Goal: Task Accomplishment & Management: Manage account settings

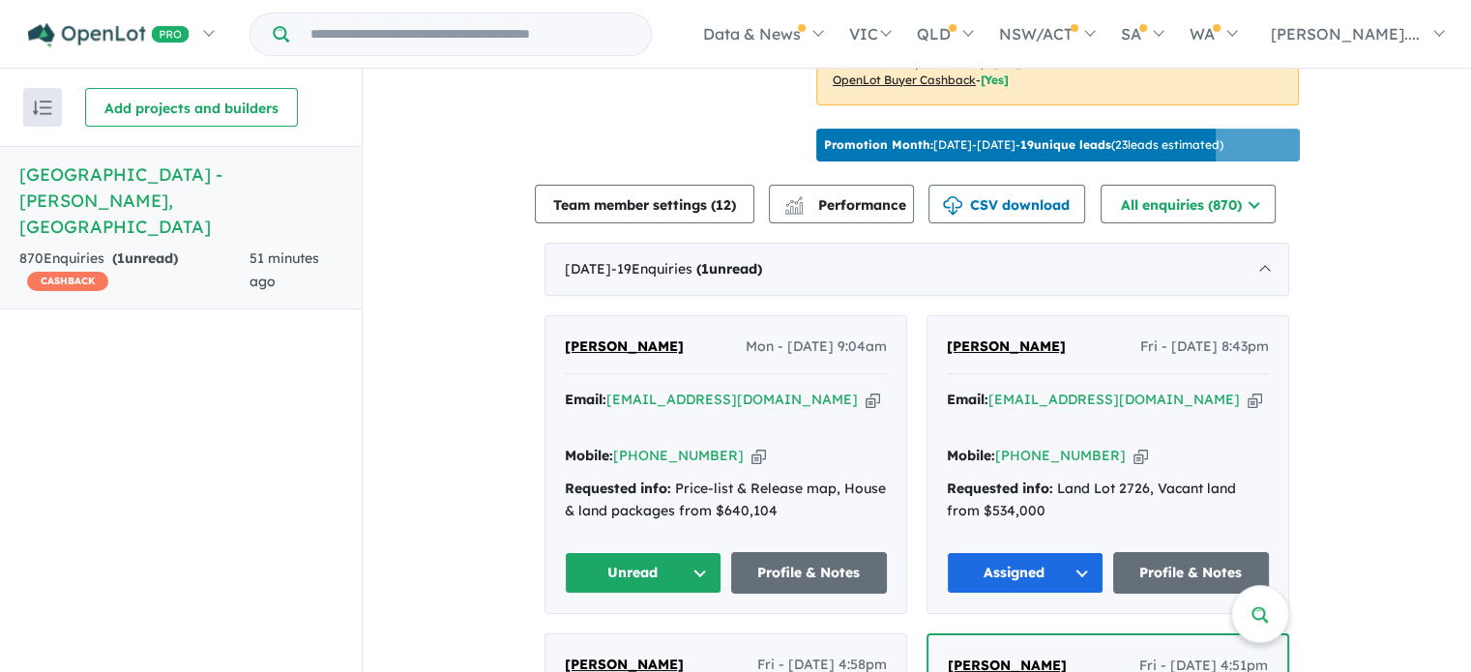
scroll to position [677, 0]
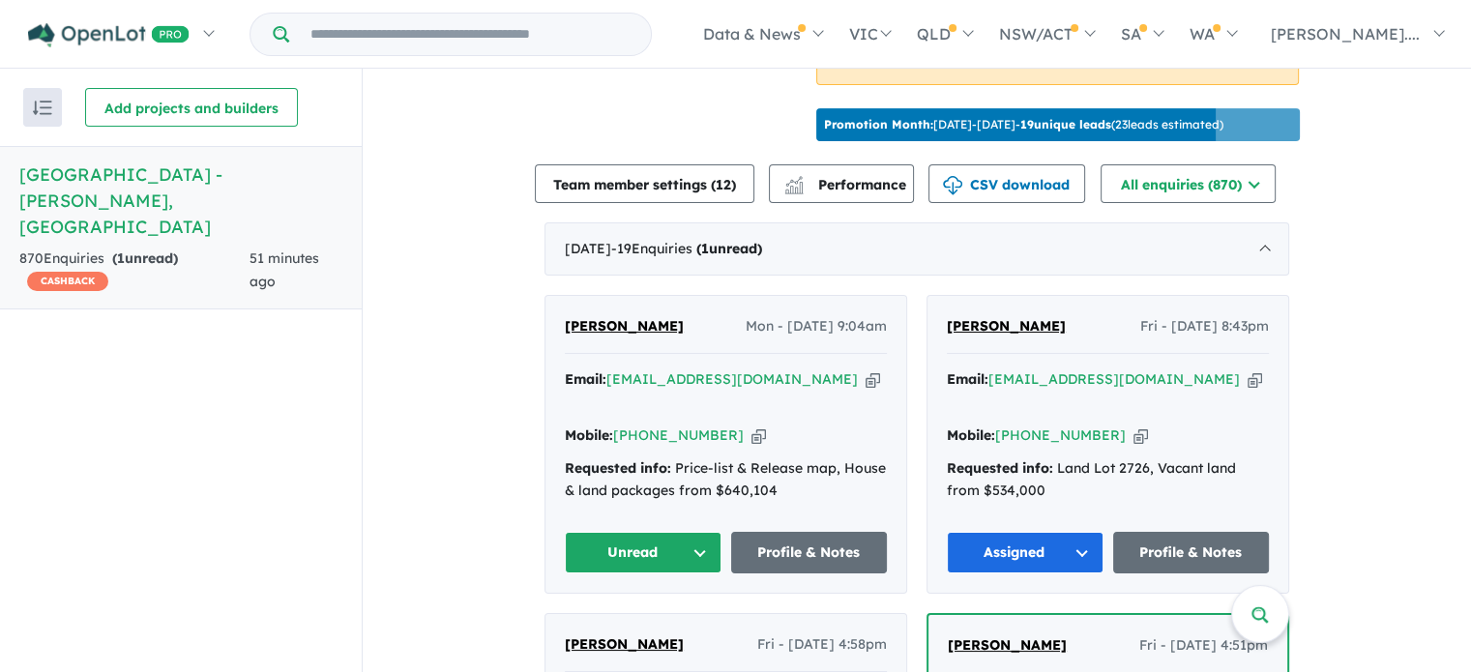
click at [693, 532] on button "Unread" at bounding box center [643, 553] width 157 height 42
click at [628, 621] on button "Assigned" at bounding box center [650, 643] width 168 height 44
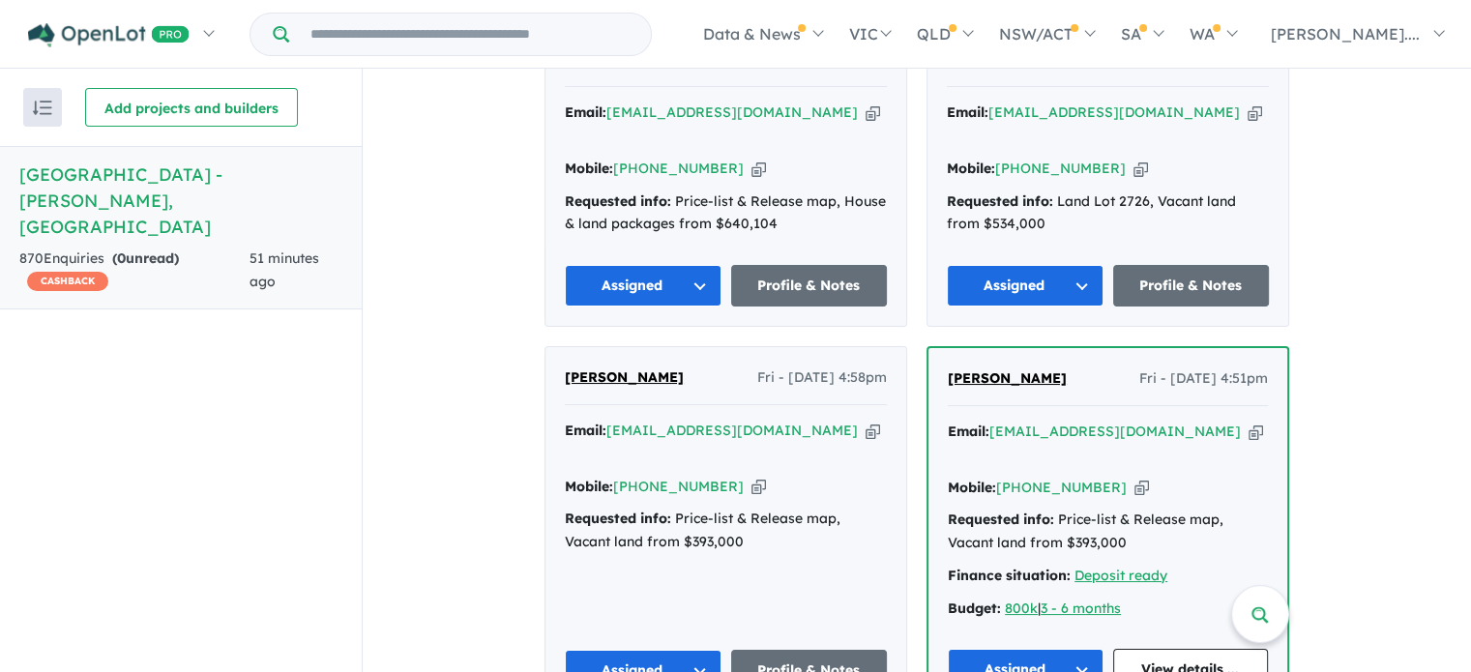
scroll to position [967, 0]
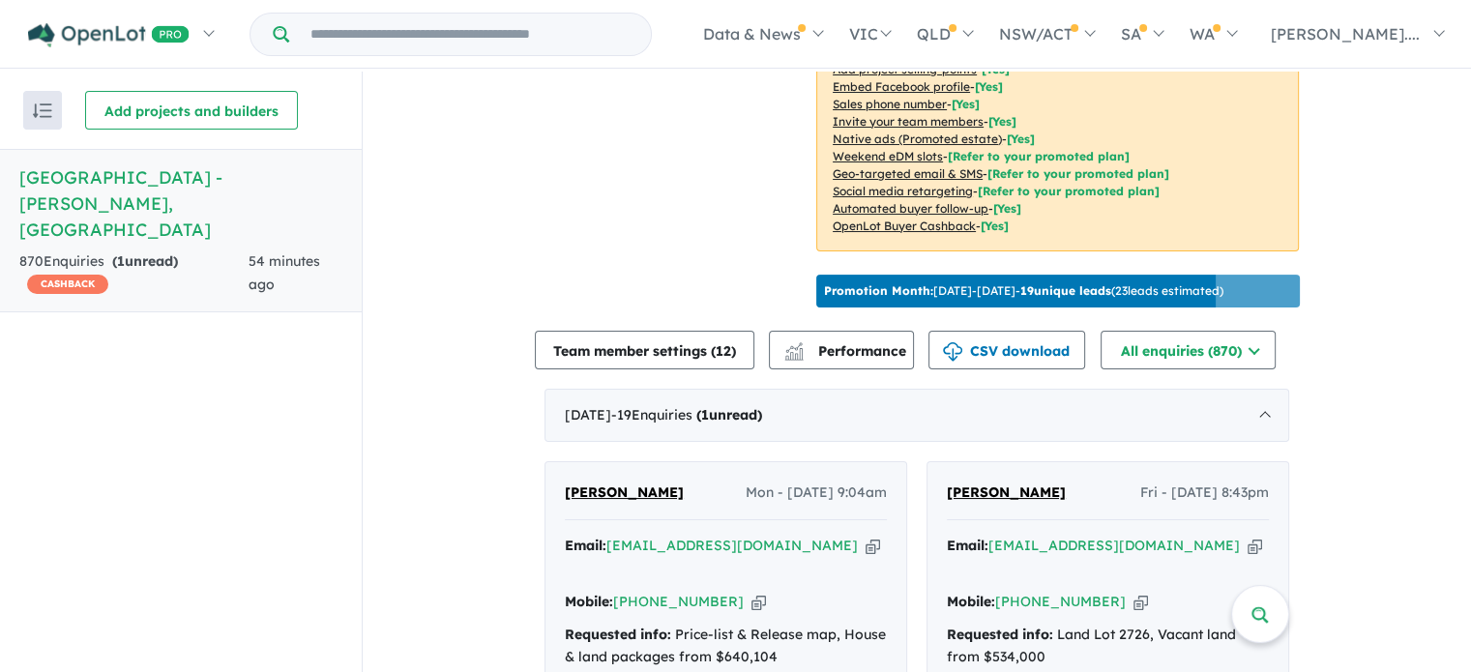
scroll to position [721, 0]
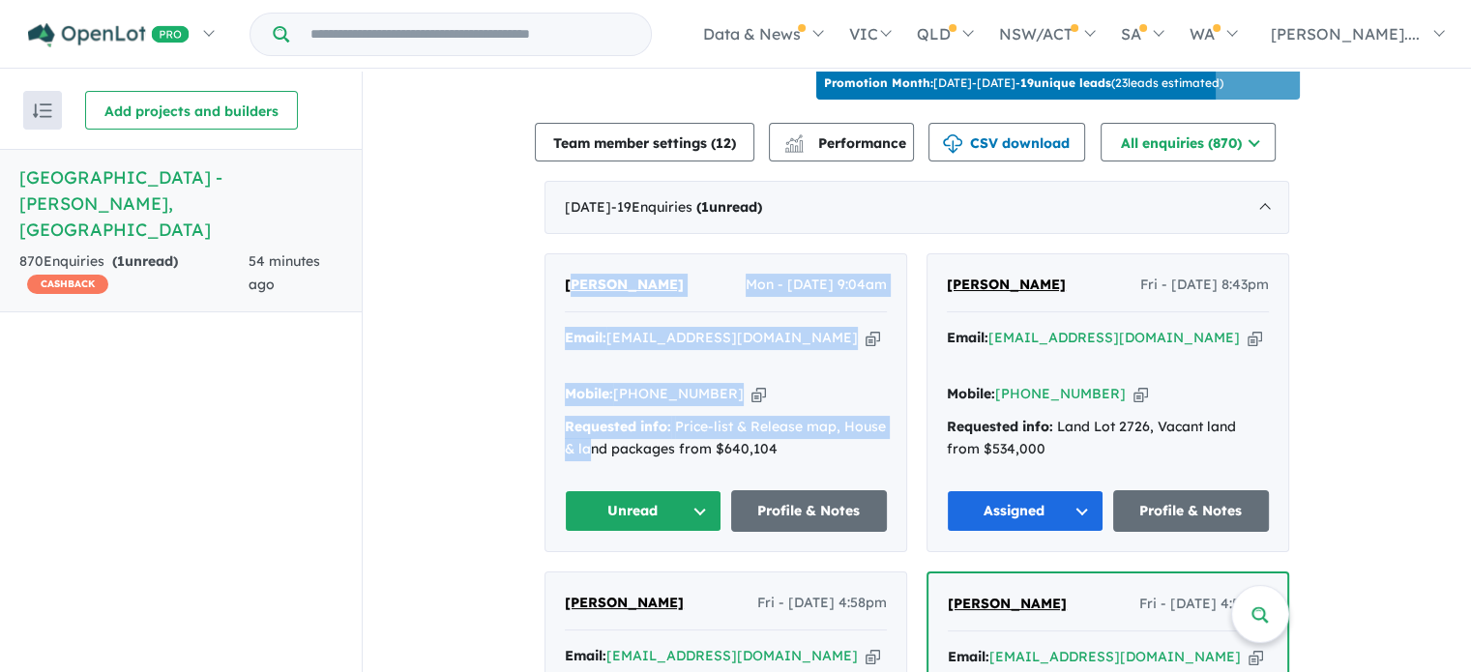
drag, startPoint x: 588, startPoint y: 427, endPoint x: 566, endPoint y: 258, distance: 170.7
click at [566, 258] on div "[PERSON_NAME] Mon - [DATE] 9:04am Email: [EMAIL_ADDRESS][DOMAIN_NAME] Copied! M…" at bounding box center [725, 402] width 361 height 297
drag, startPoint x: 375, startPoint y: 363, endPoint x: 383, endPoint y: 375, distance: 14.8
drag, startPoint x: 790, startPoint y: 408, endPoint x: 542, endPoint y: 243, distance: 298.5
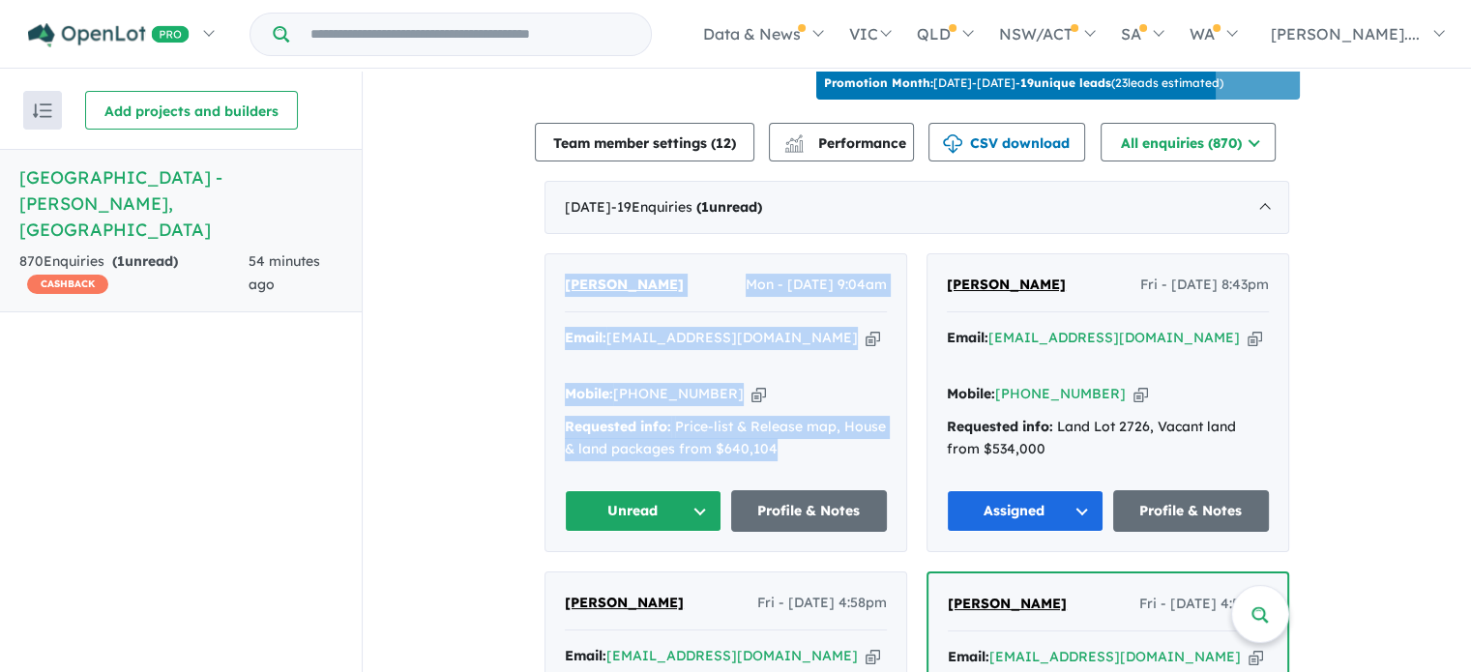
click at [545, 254] on div "[PERSON_NAME] Mon - [DATE] 9:04am Email: [EMAIL_ADDRESS][DOMAIN_NAME] Copied! M…" at bounding box center [725, 402] width 361 height 297
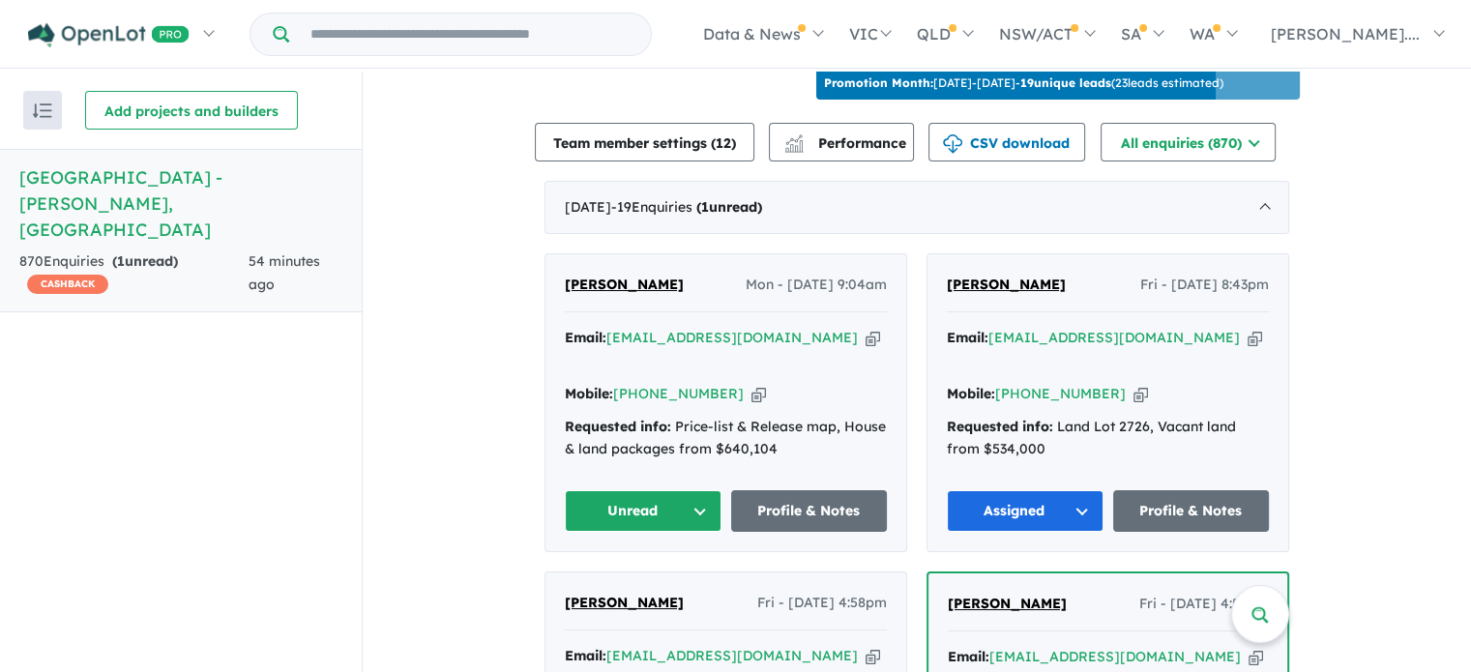
click at [340, 384] on div "Recent enquiries first Most unread enquiries first Most enquiries first By name…" at bounding box center [181, 373] width 362 height 603
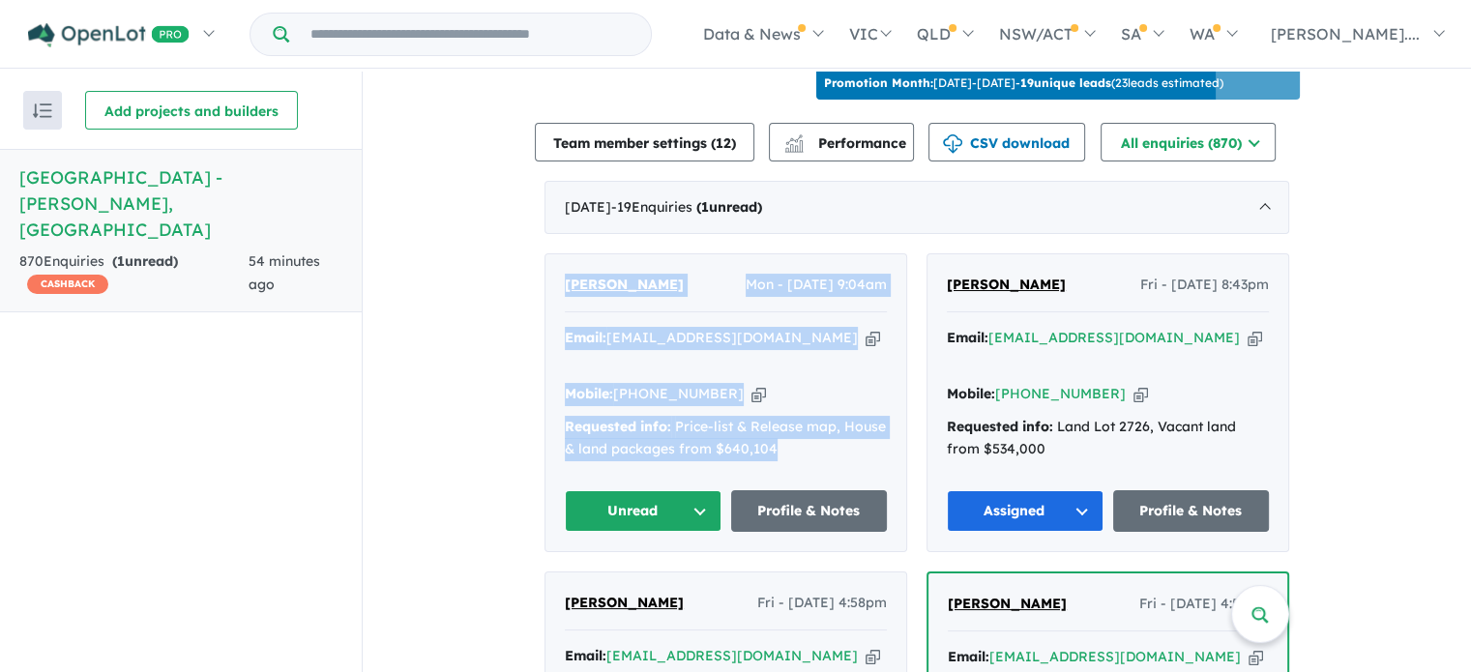
drag, startPoint x: 773, startPoint y: 421, endPoint x: 542, endPoint y: 259, distance: 281.9
click at [545, 259] on div "[PERSON_NAME] Mon - [DATE] 9:04am Email: [EMAIL_ADDRESS][DOMAIN_NAME] Copied! M…" at bounding box center [725, 402] width 361 height 297
copy div "[PERSON_NAME] Mon - [DATE] 9:04am Email: [EMAIL_ADDRESS][DOMAIN_NAME] Copied! M…"
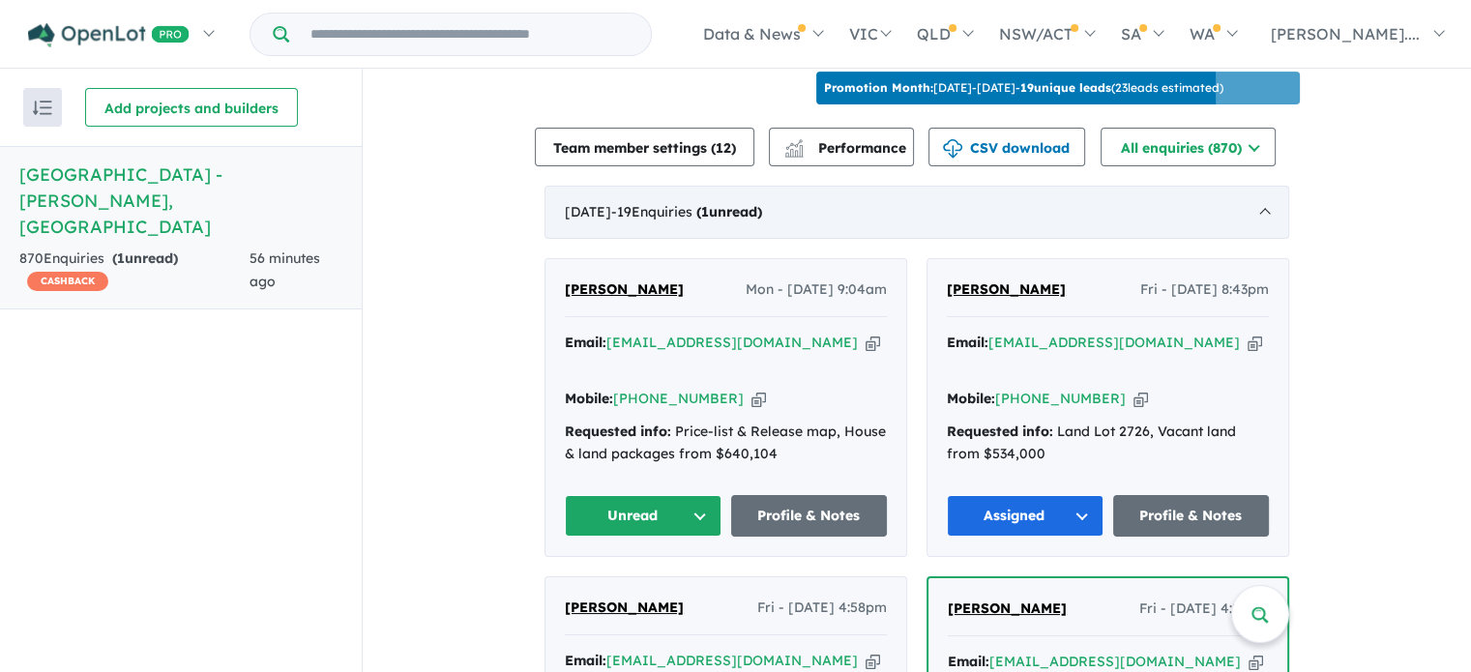
scroll to position [721, 0]
